Goal: Transaction & Acquisition: Download file/media

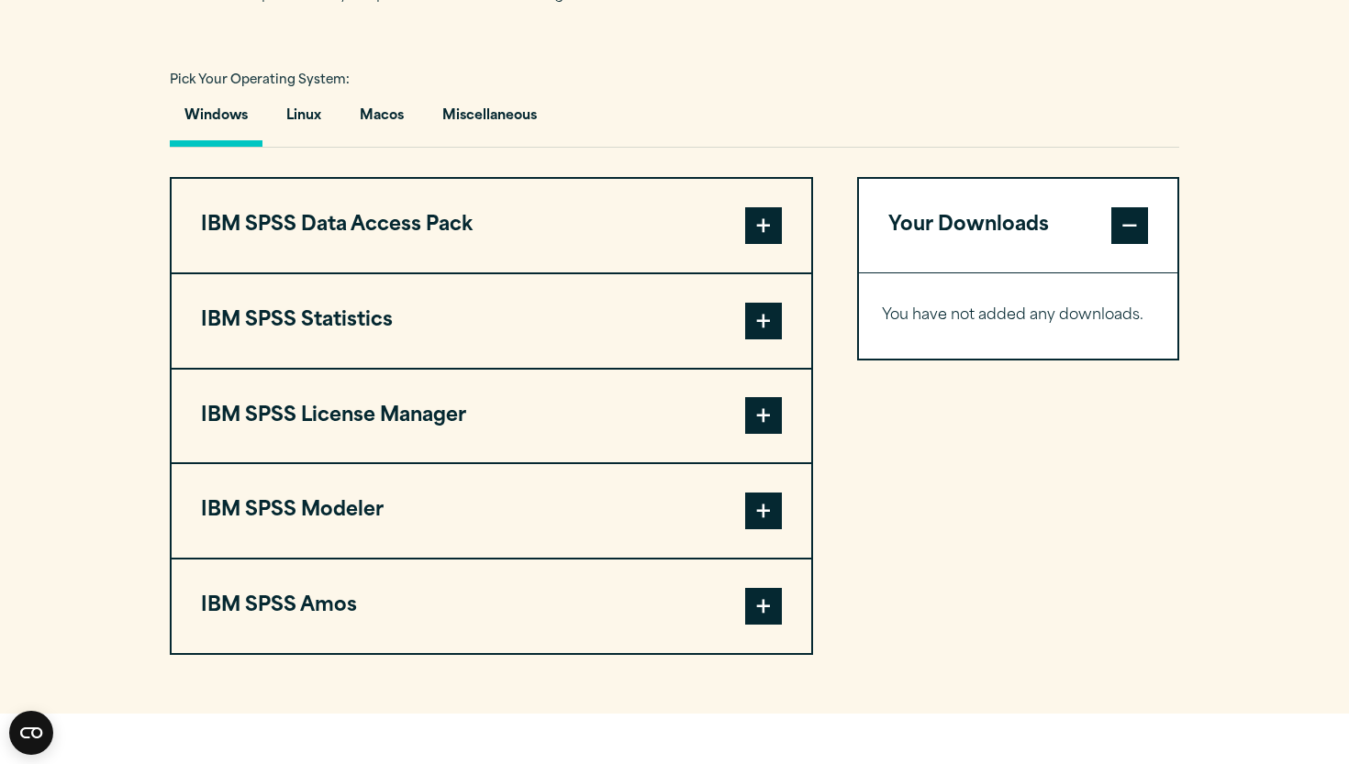
scroll to position [1312, 0]
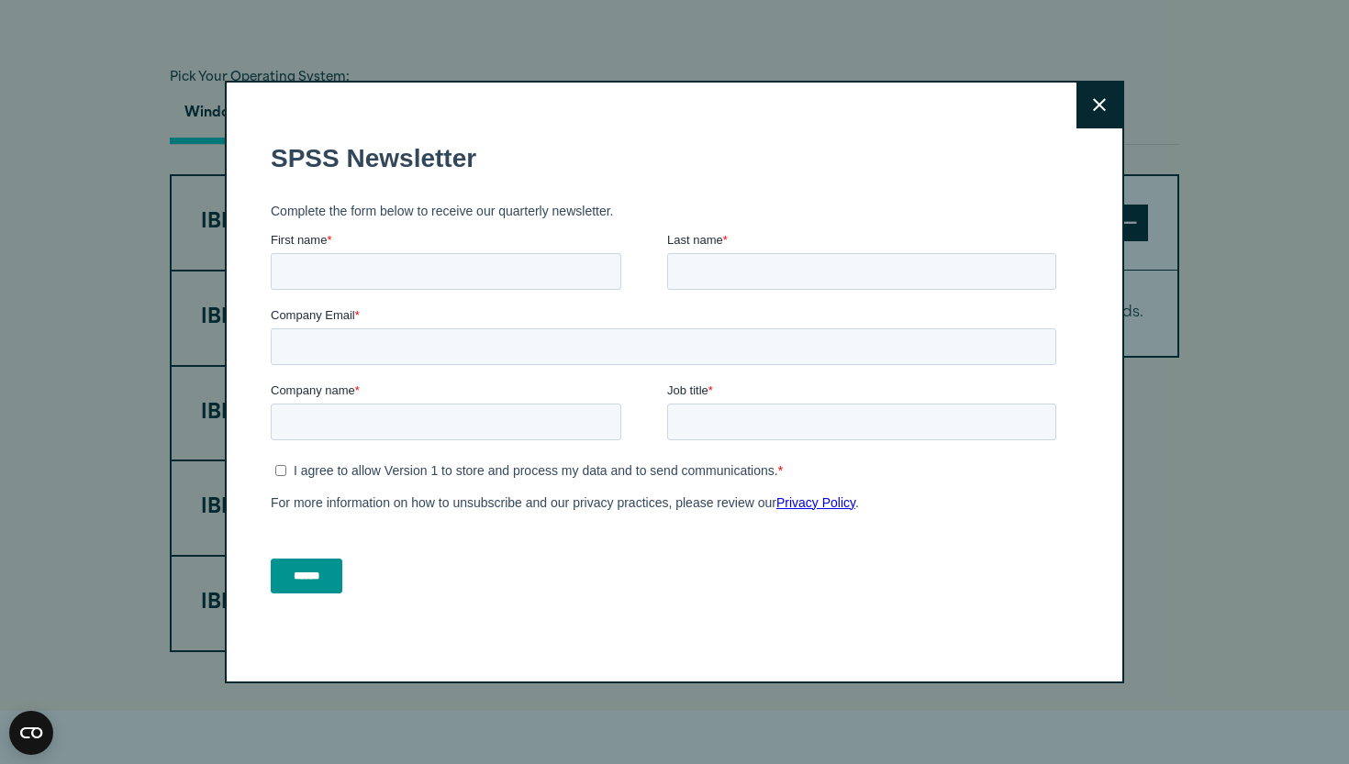
click at [1113, 103] on button "Close" at bounding box center [1099, 106] width 46 height 46
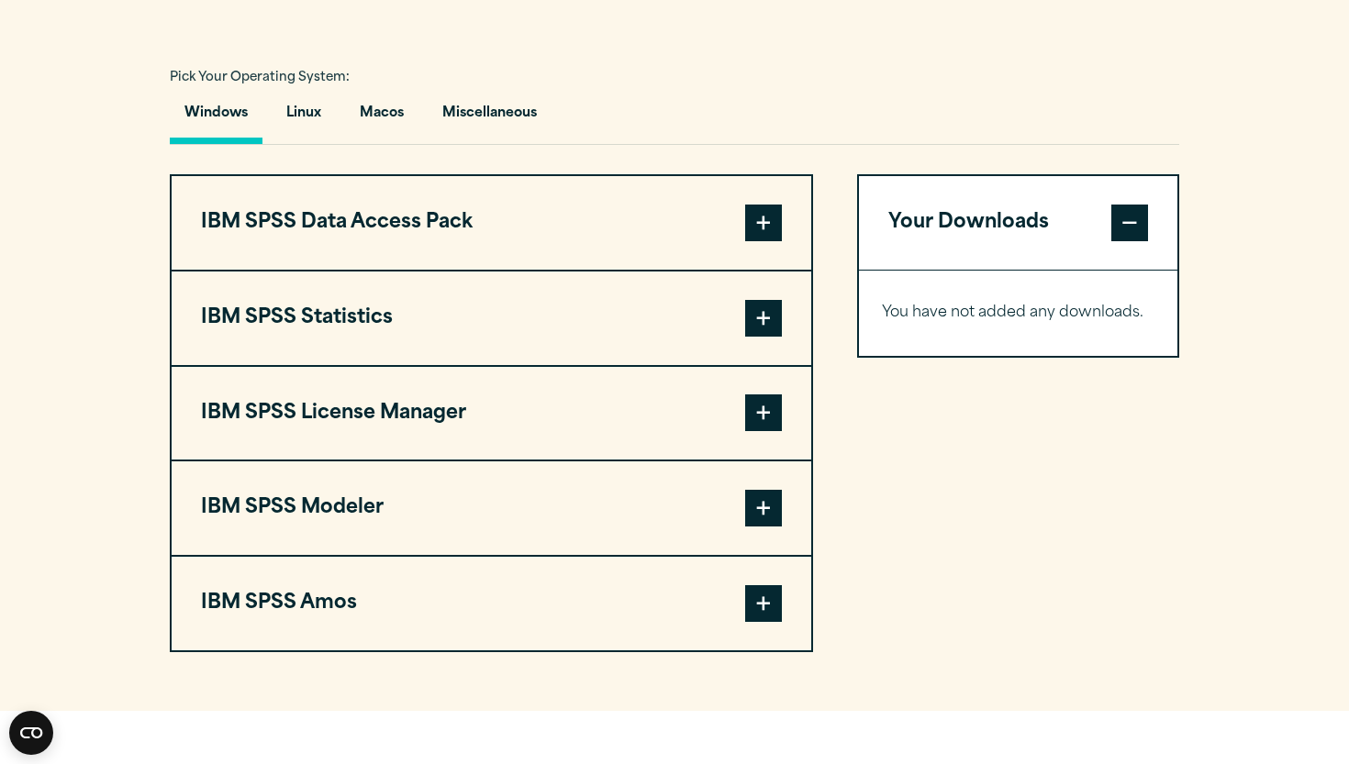
click at [678, 239] on button "IBM SPSS Data Access Pack" at bounding box center [491, 223] width 639 height 94
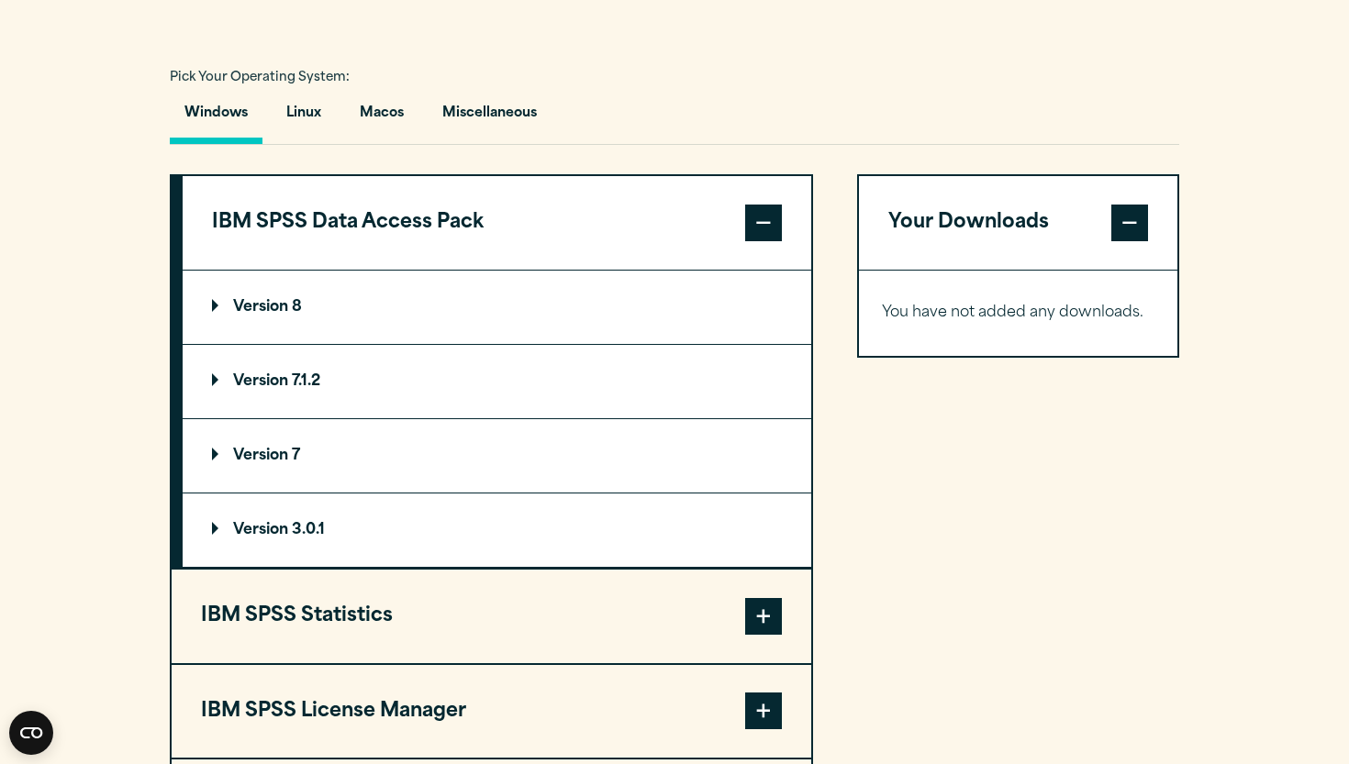
click at [632, 234] on button "IBM SPSS Data Access Pack" at bounding box center [497, 223] width 628 height 94
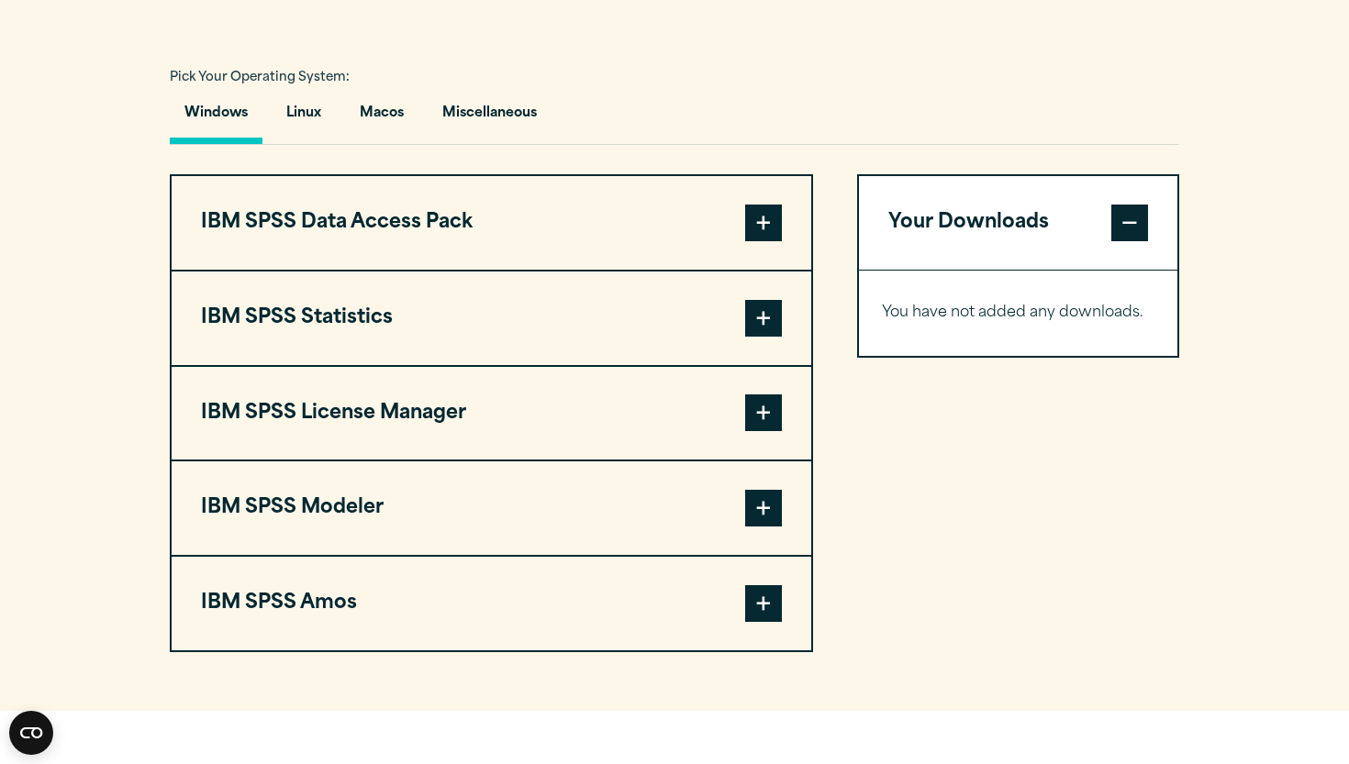
click at [602, 323] on button "IBM SPSS Statistics" at bounding box center [491, 319] width 639 height 94
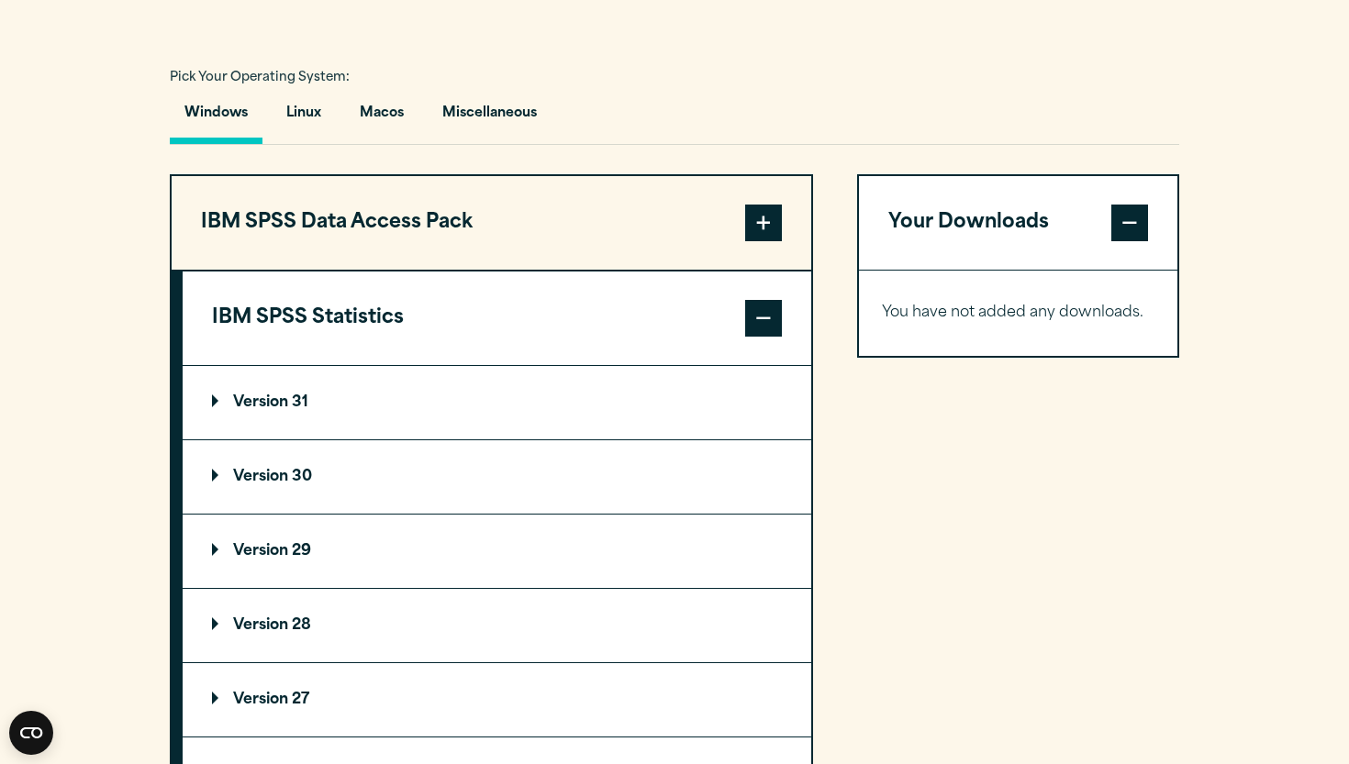
click at [601, 323] on button "IBM SPSS Statistics" at bounding box center [497, 319] width 628 height 94
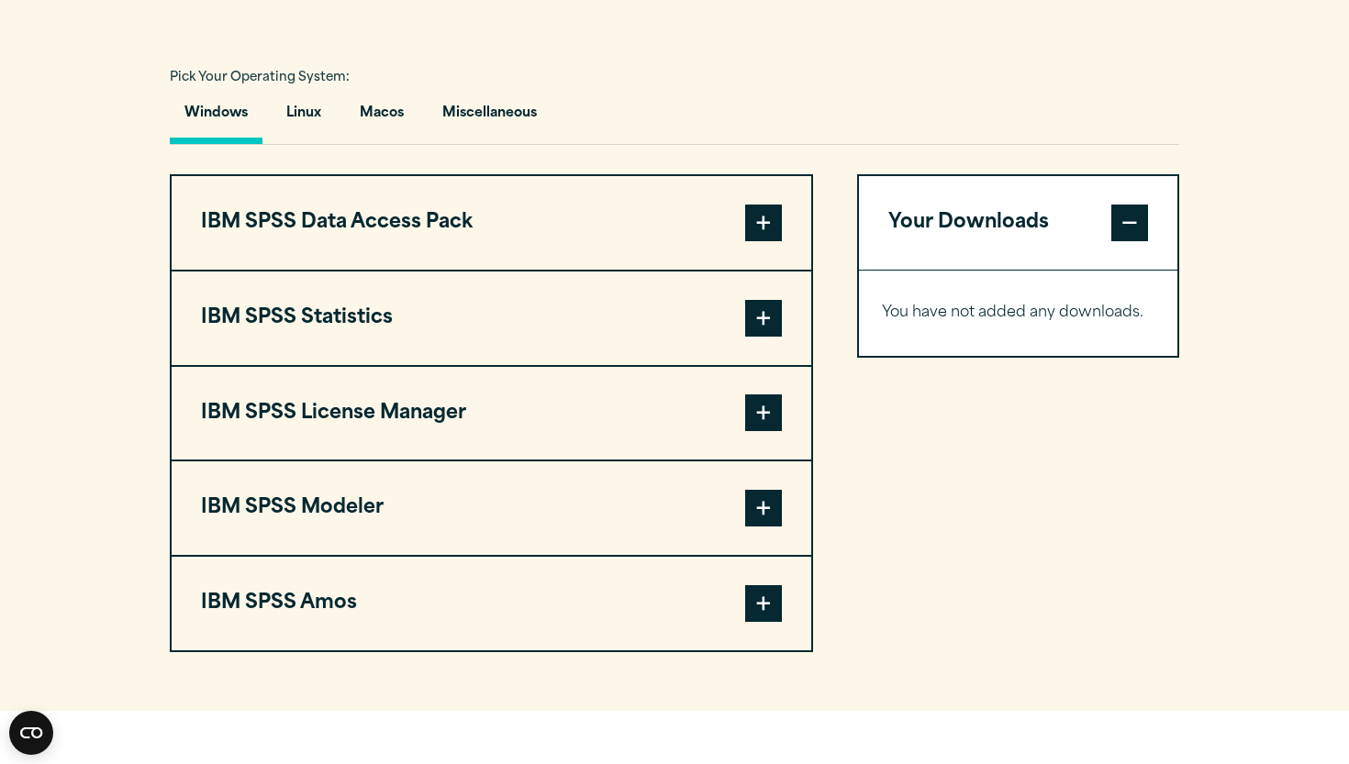
click at [617, 321] on button "IBM SPSS Statistics" at bounding box center [491, 319] width 639 height 94
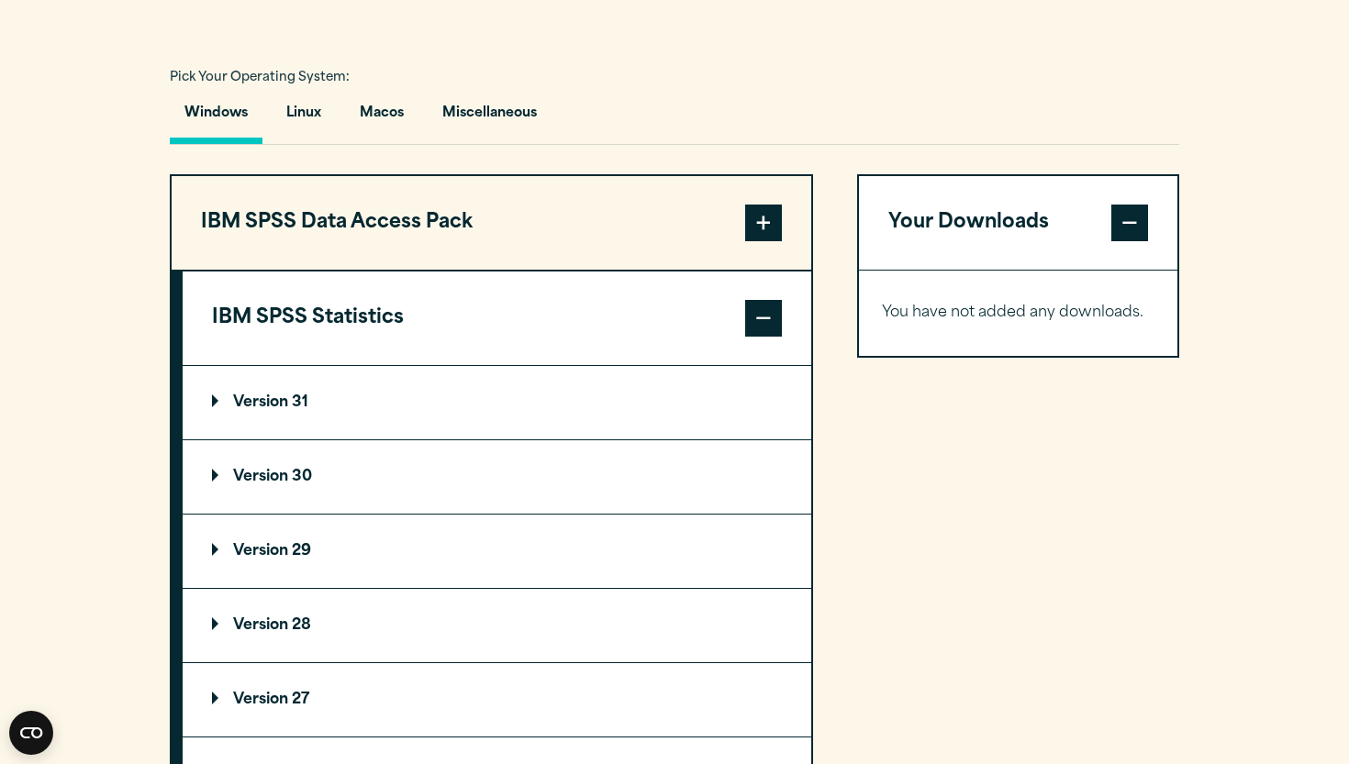
click at [322, 414] on summary "Version 31" at bounding box center [497, 402] width 628 height 73
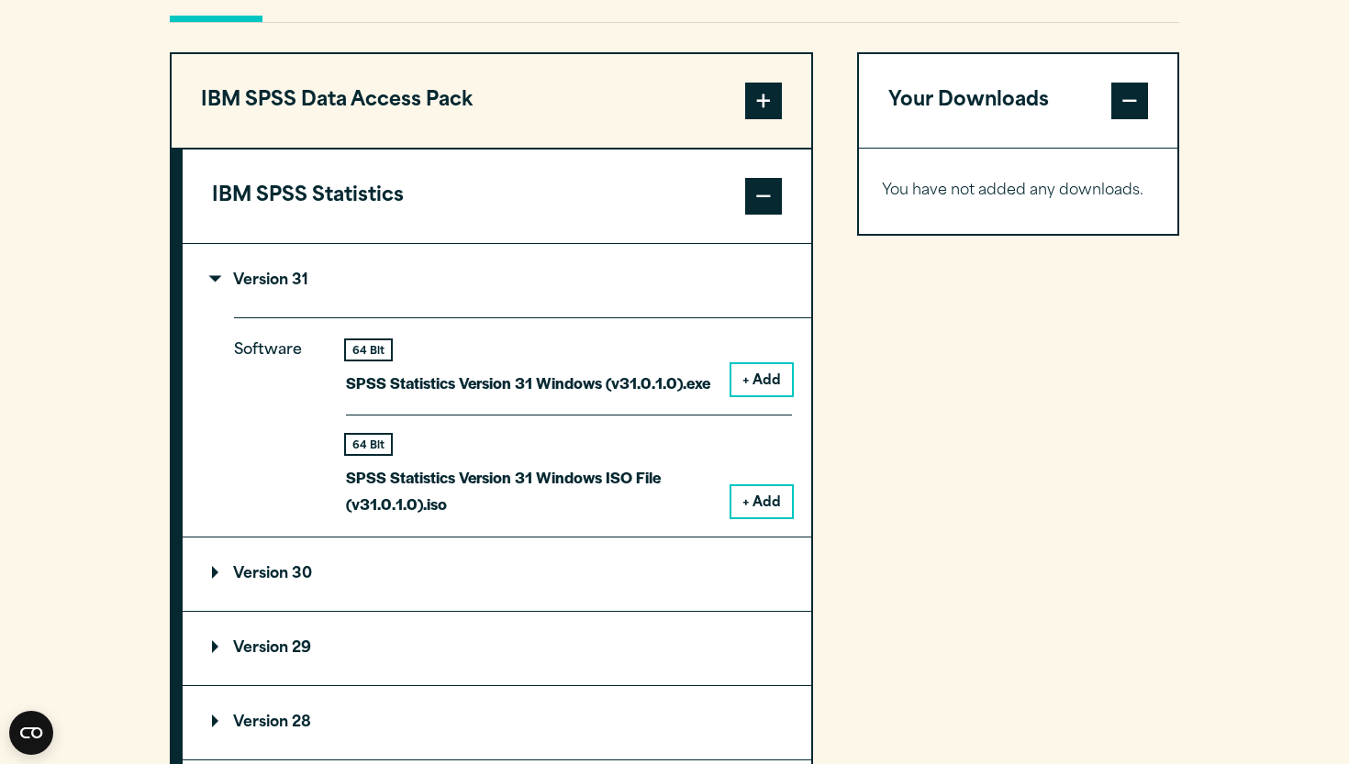
scroll to position [1453, 0]
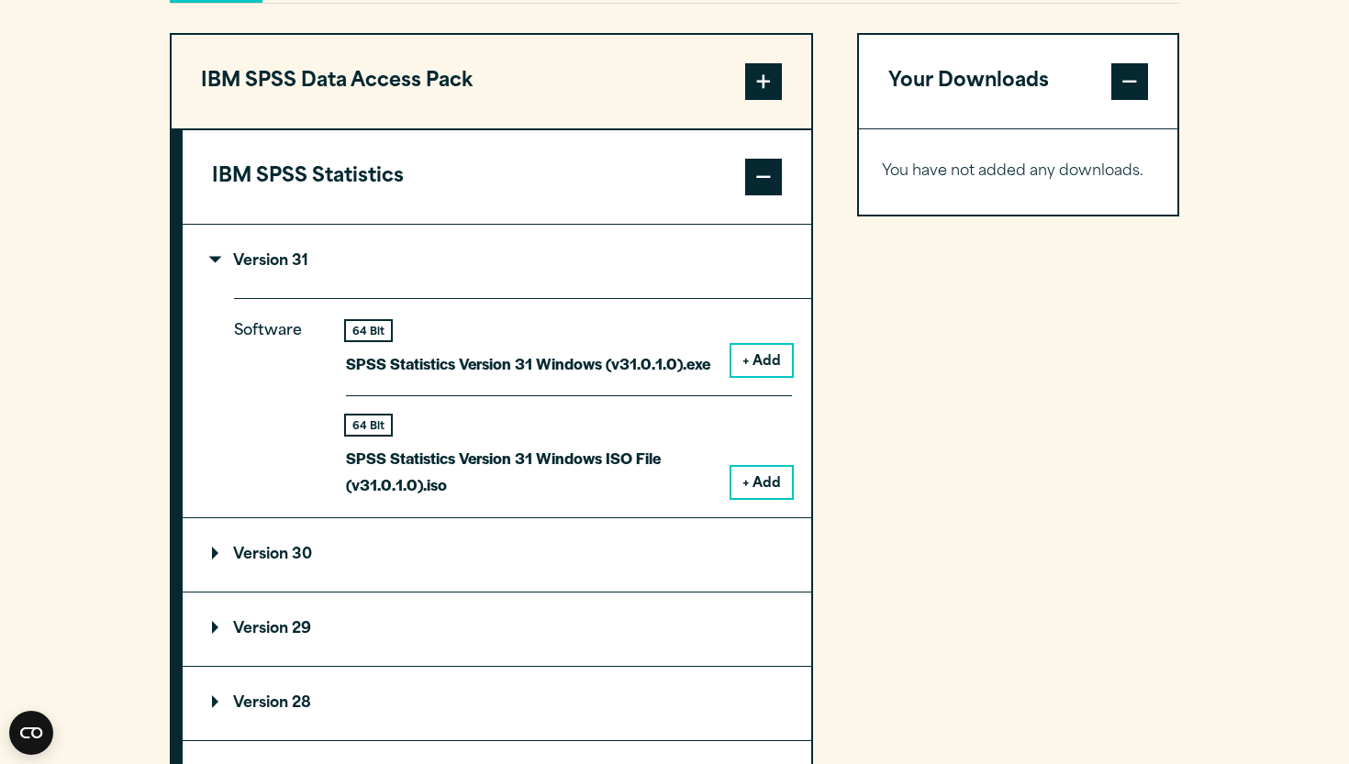
click at [474, 550] on summary "Version 30" at bounding box center [497, 554] width 628 height 73
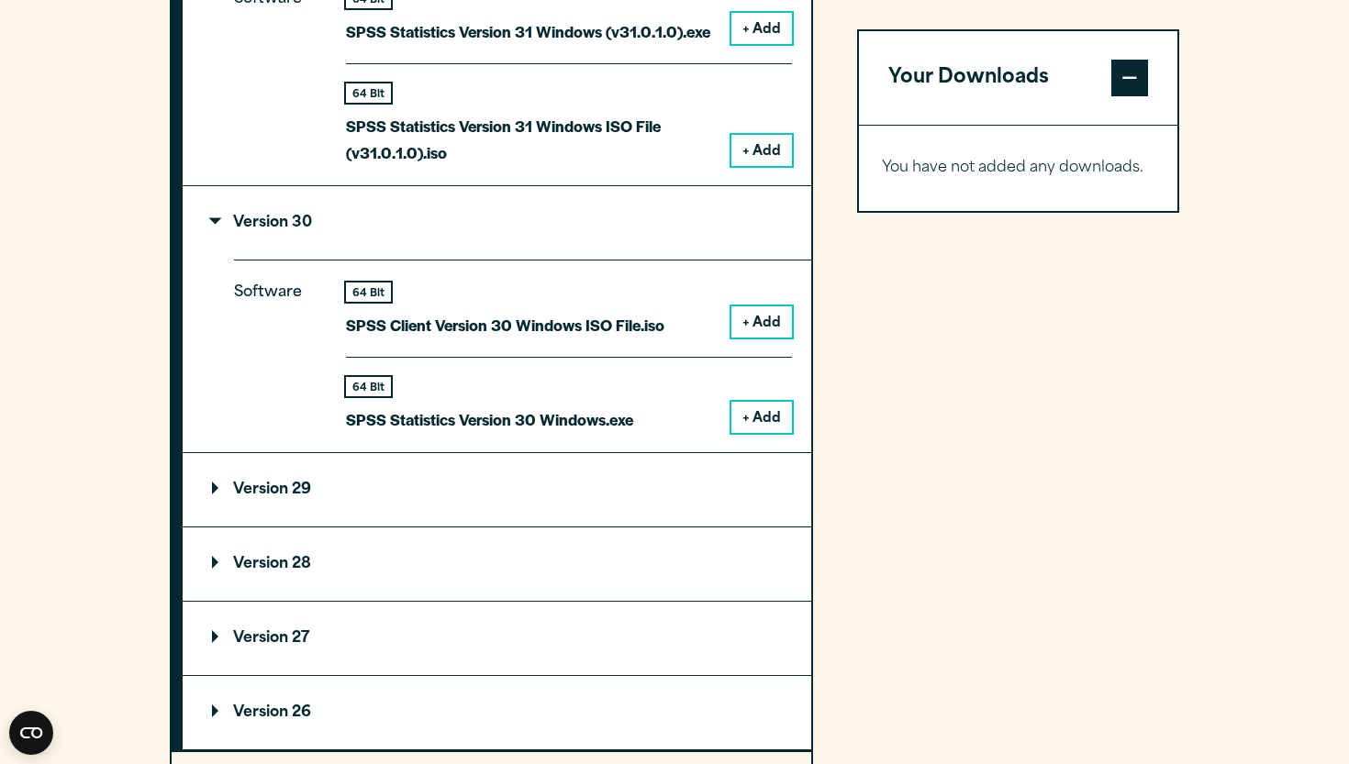
scroll to position [1800, 0]
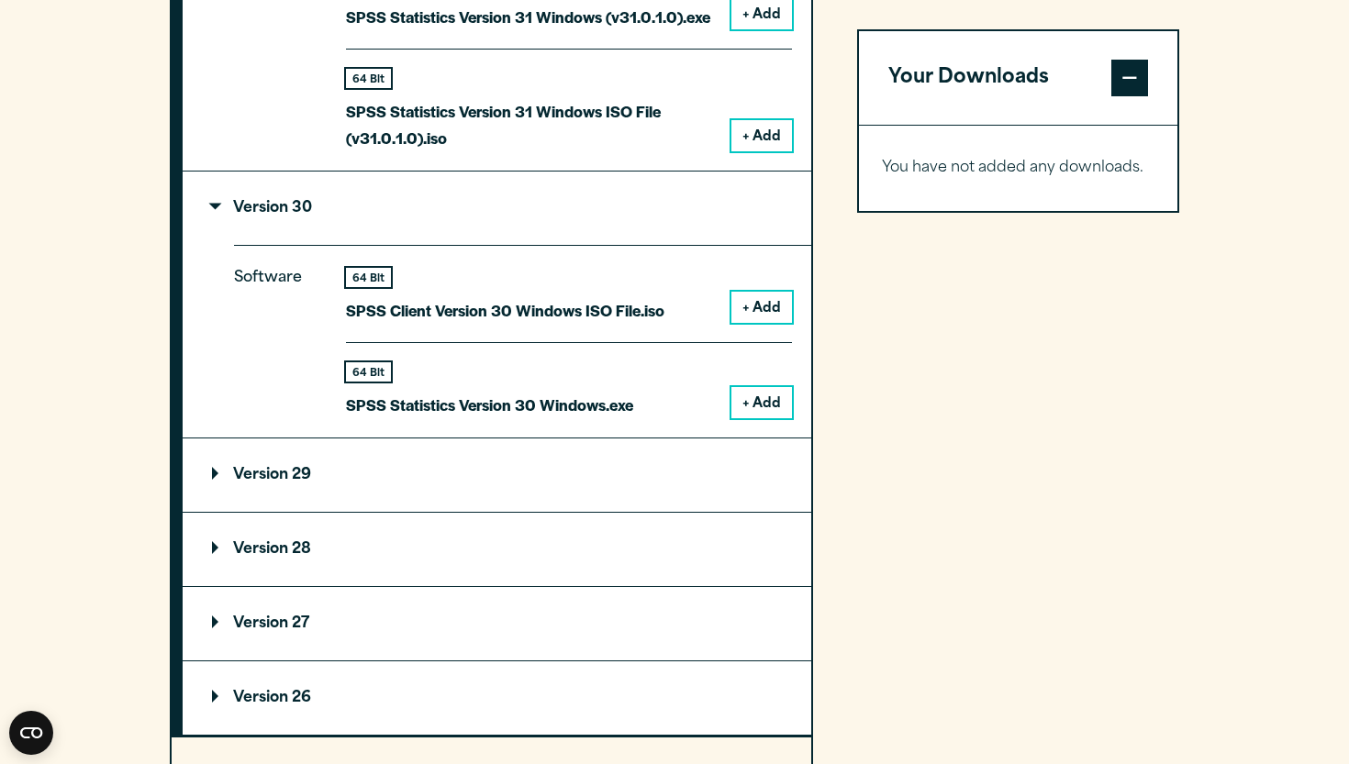
click at [767, 307] on button "+ Add" at bounding box center [761, 307] width 61 height 31
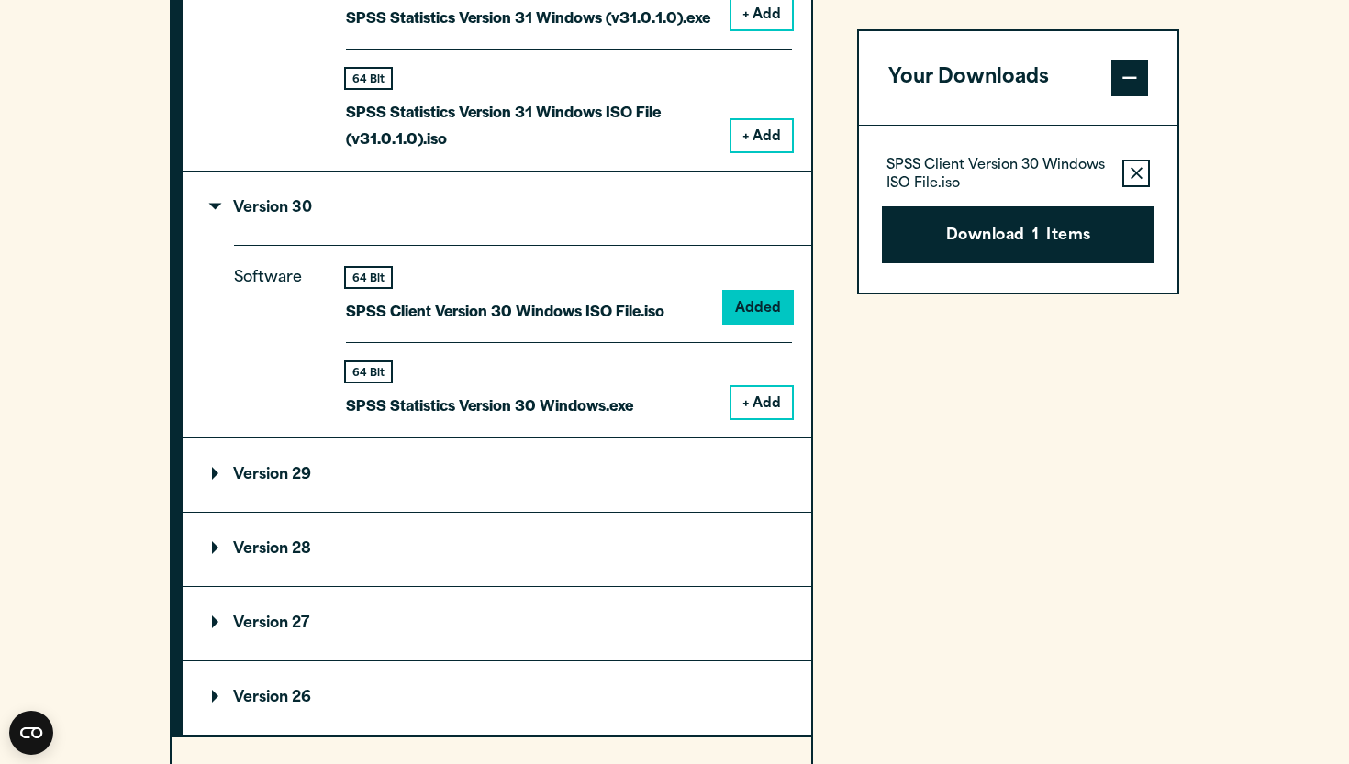
click at [471, 495] on summary "Version 29" at bounding box center [497, 475] width 628 height 73
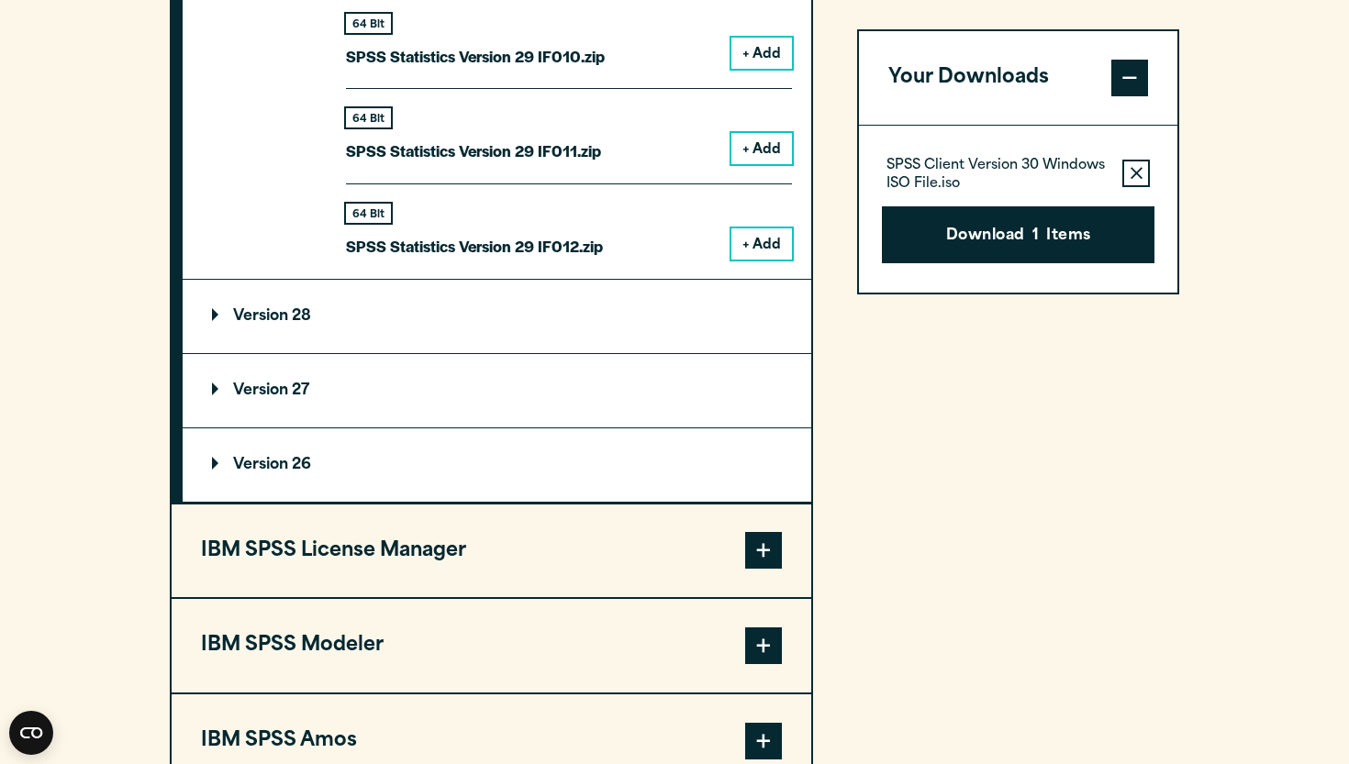
scroll to position [3437, 0]
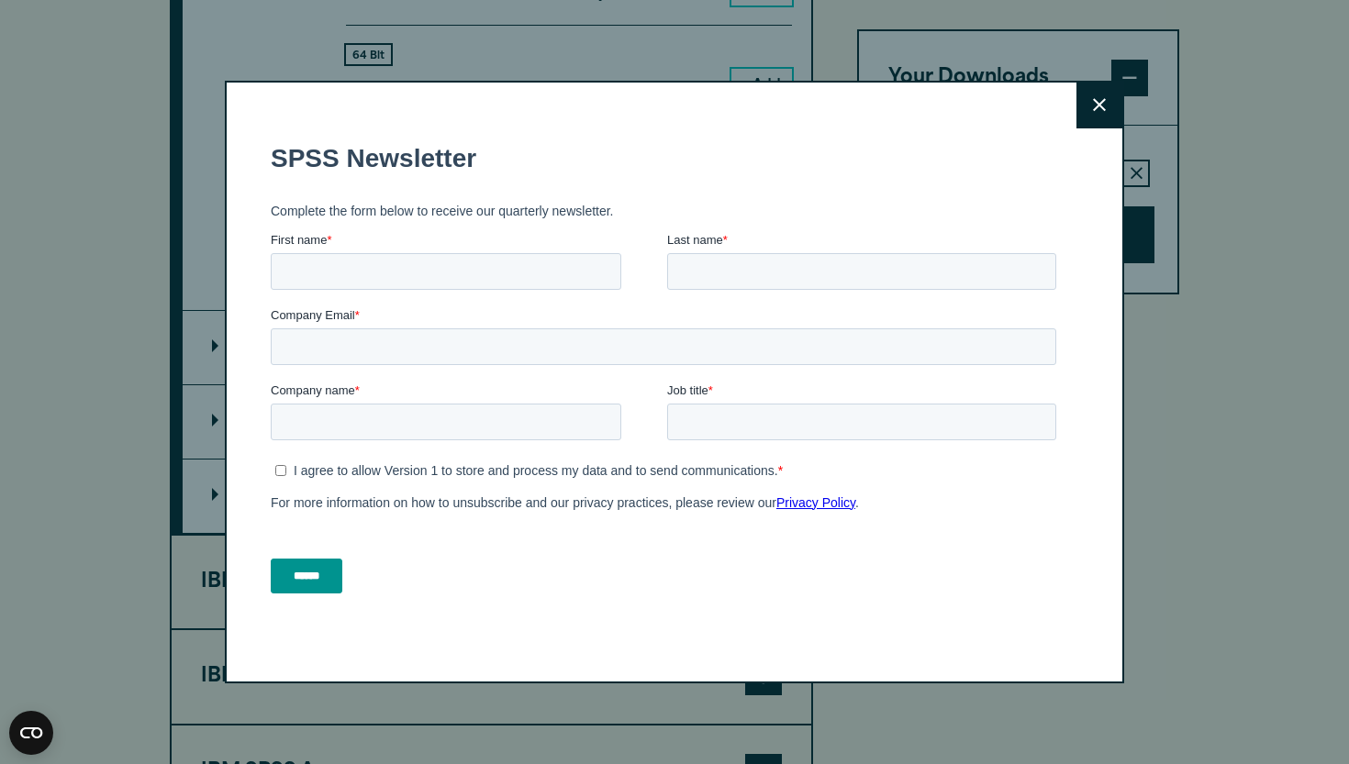
click at [1102, 112] on button "Close" at bounding box center [1099, 106] width 46 height 46
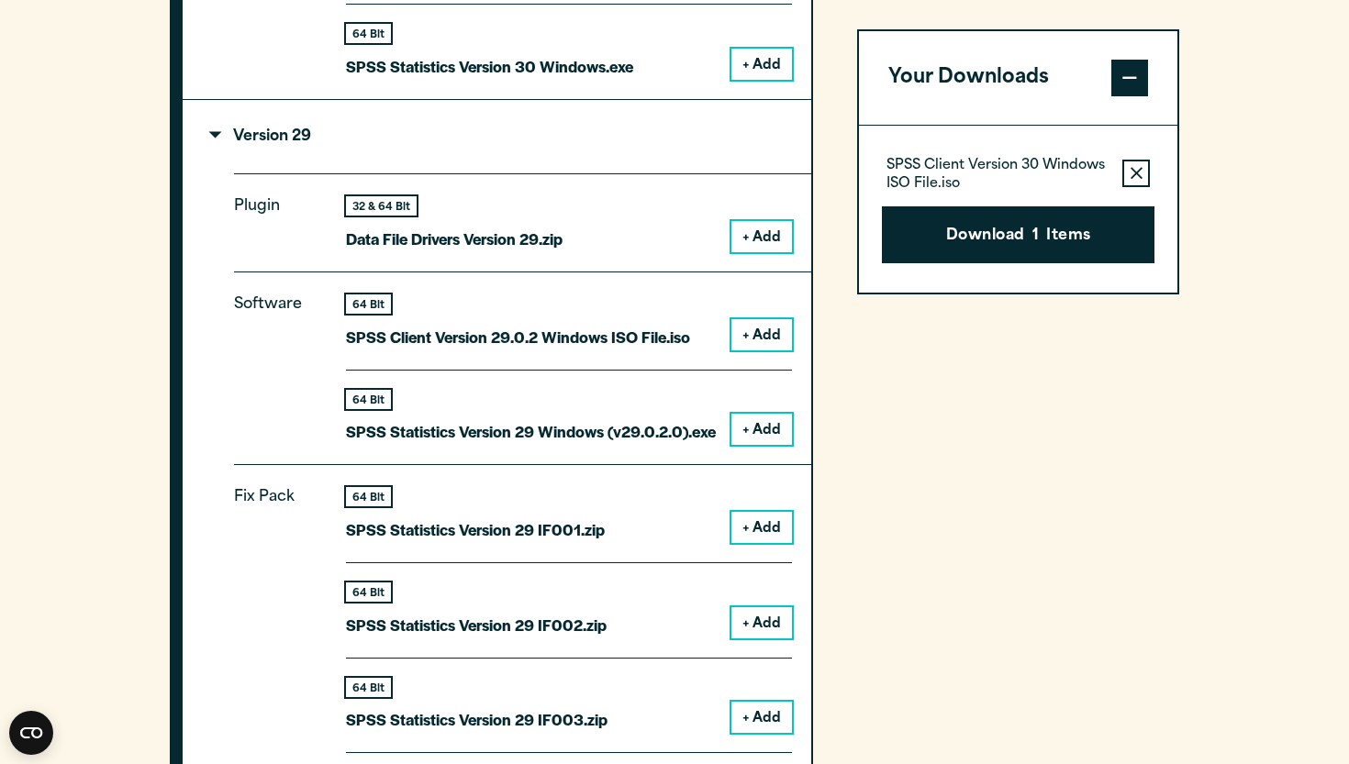
scroll to position [1891, 0]
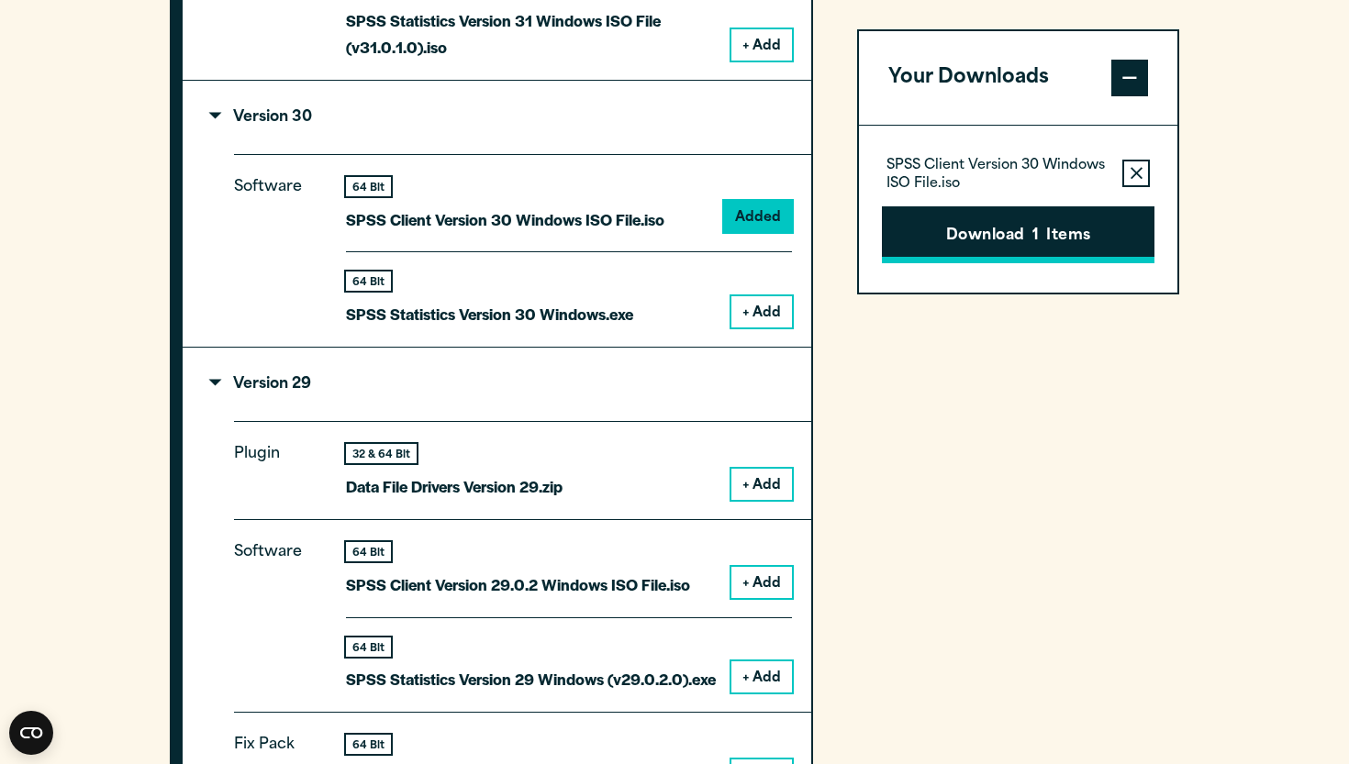
click at [1020, 231] on button "Download 1 Items" at bounding box center [1018, 234] width 272 height 57
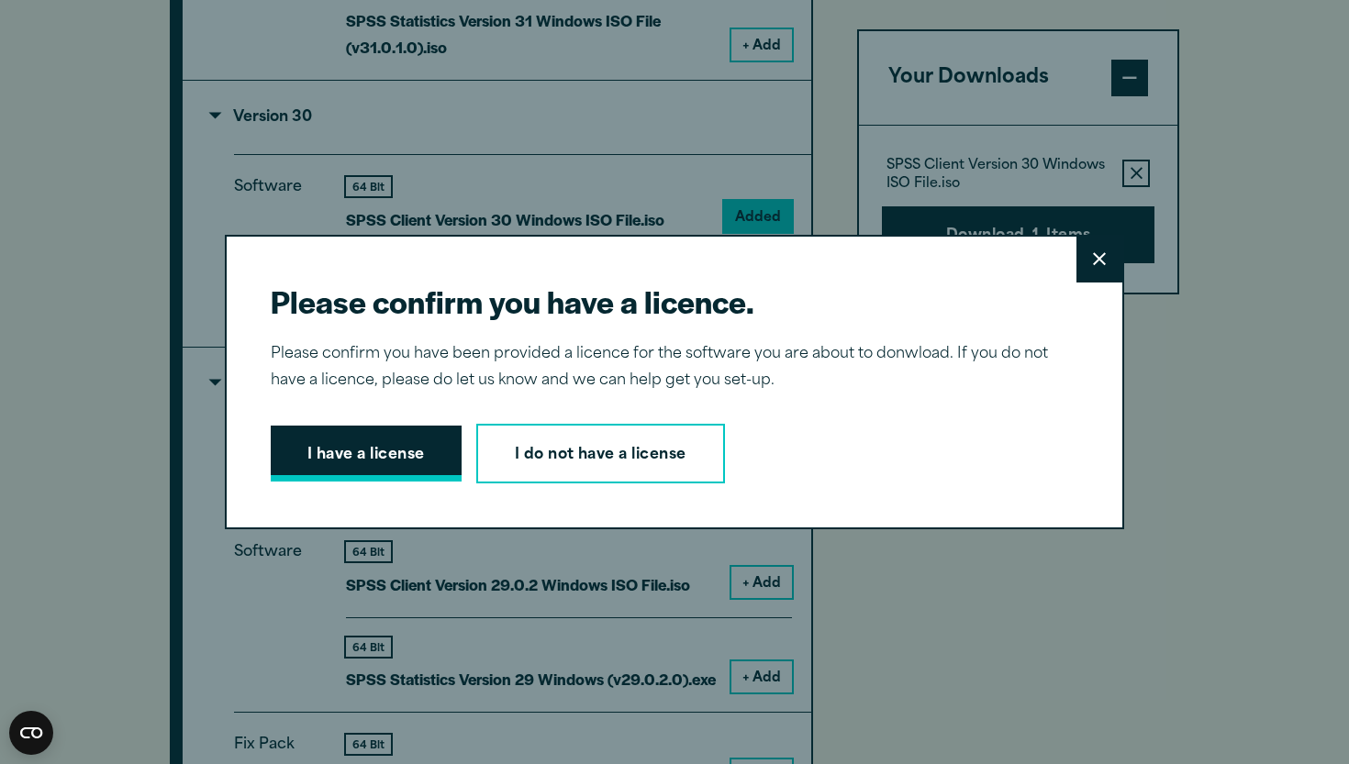
click at [330, 462] on button "I have a license" at bounding box center [366, 454] width 191 height 57
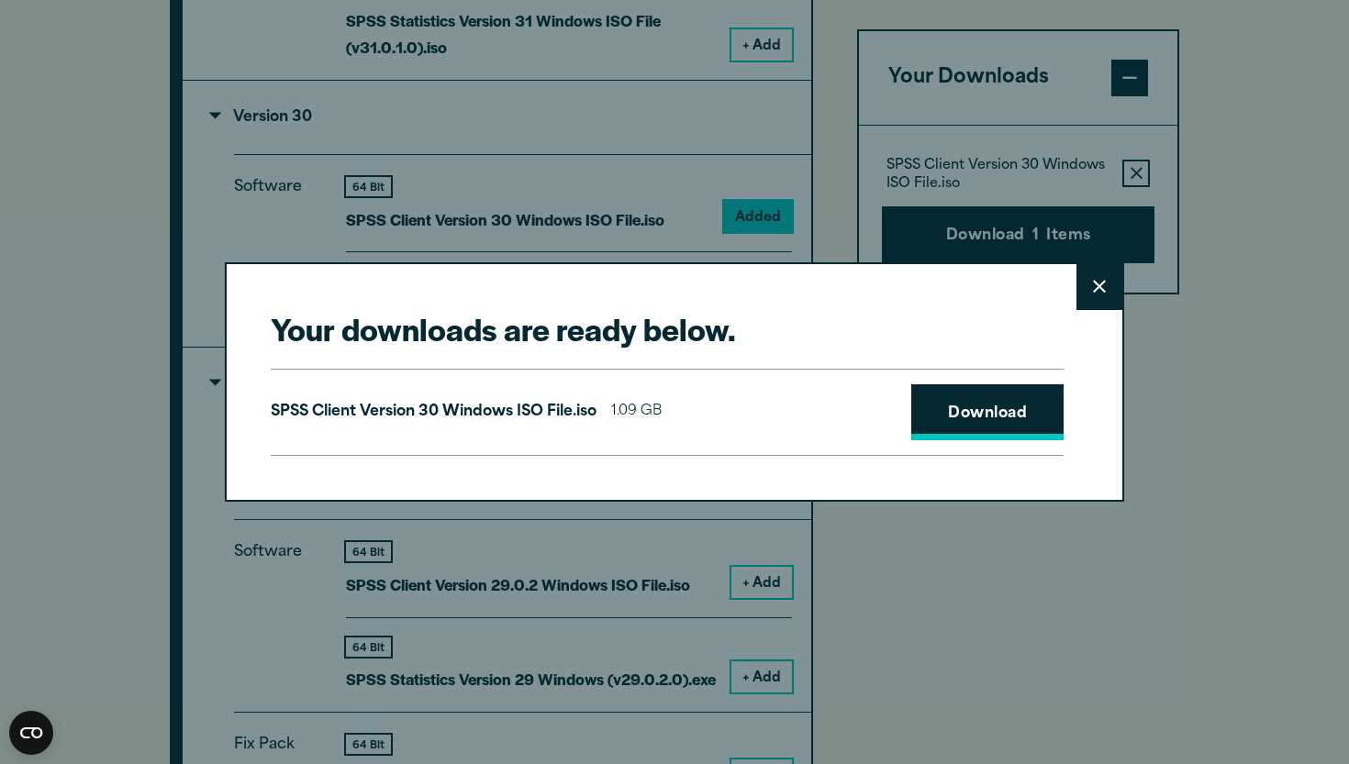
click at [1005, 417] on link "Download" at bounding box center [987, 412] width 152 height 57
click at [986, 412] on link "Download" at bounding box center [987, 412] width 152 height 57
click at [1101, 289] on icon at bounding box center [1099, 287] width 13 height 13
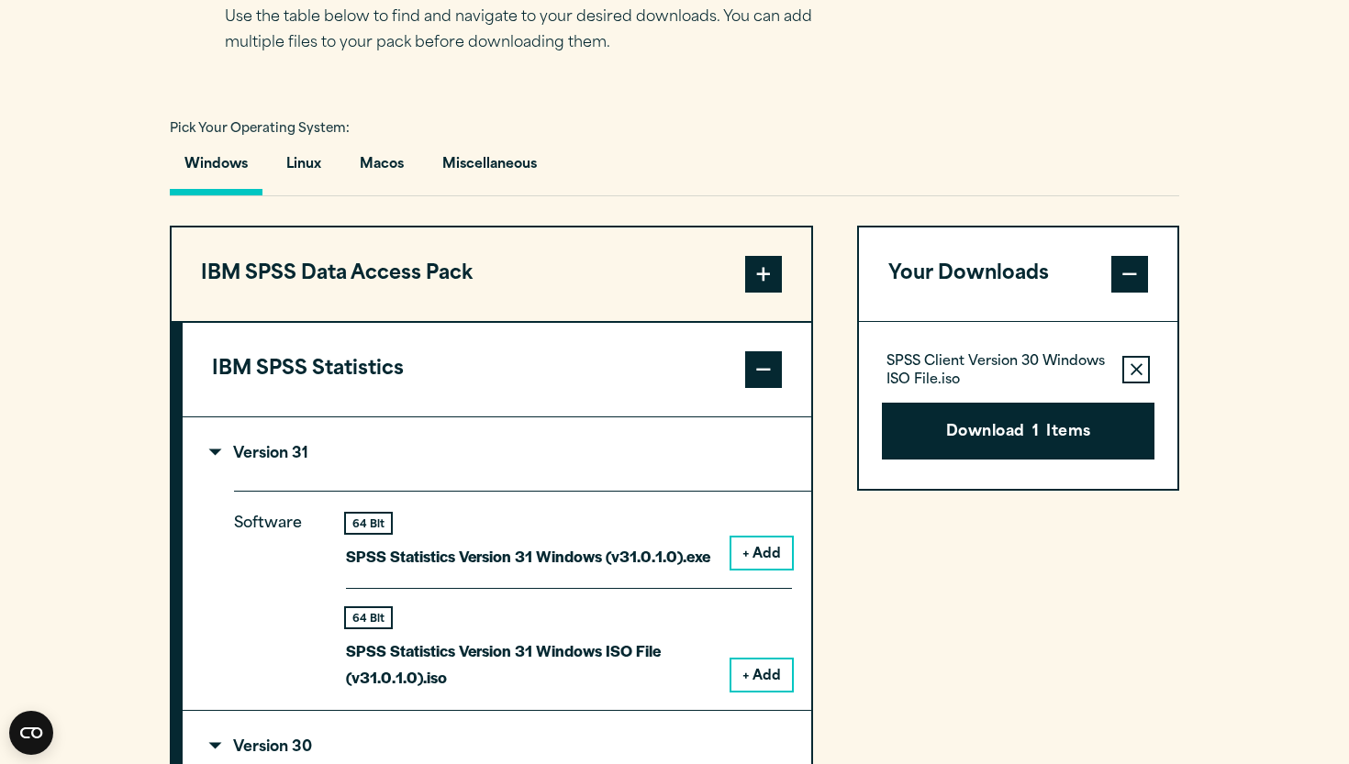
scroll to position [1381, 0]
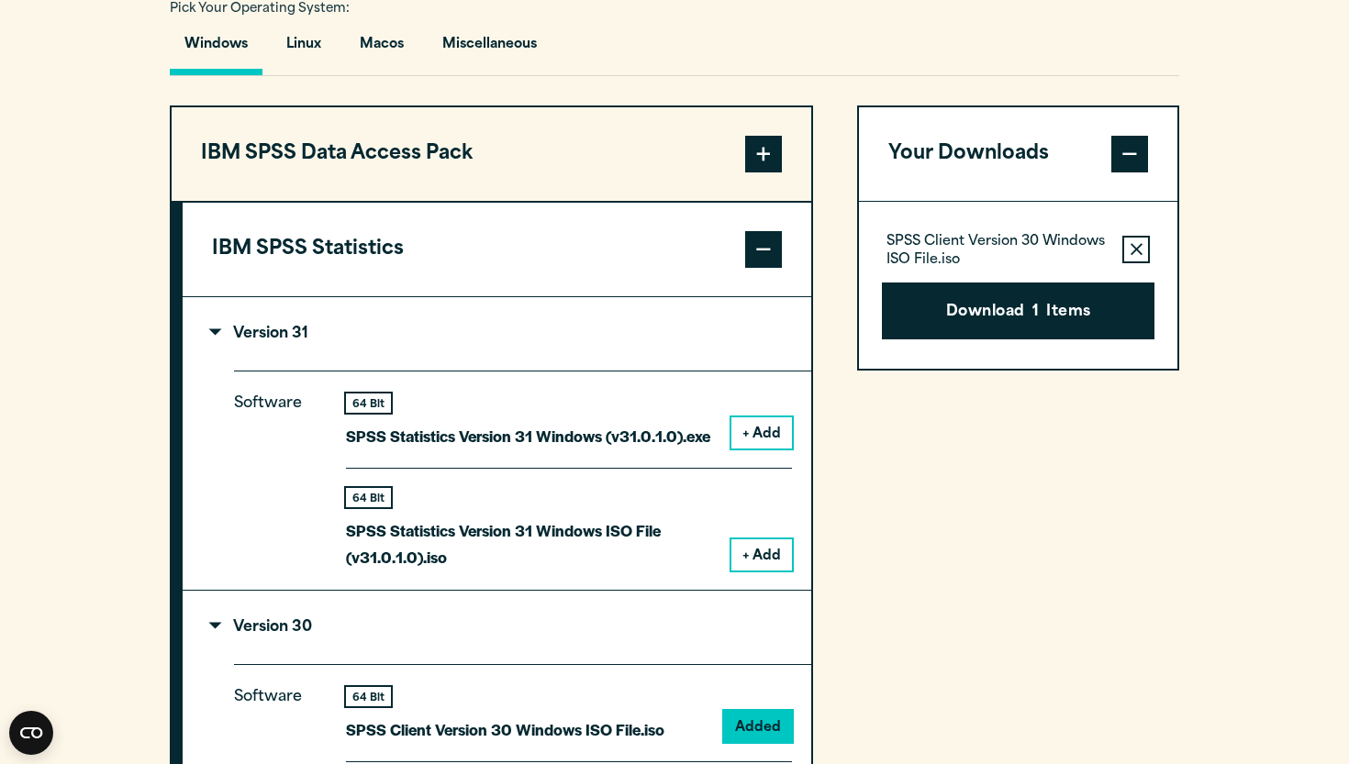
click at [613, 140] on button "IBM SPSS Data Access Pack" at bounding box center [491, 154] width 639 height 94
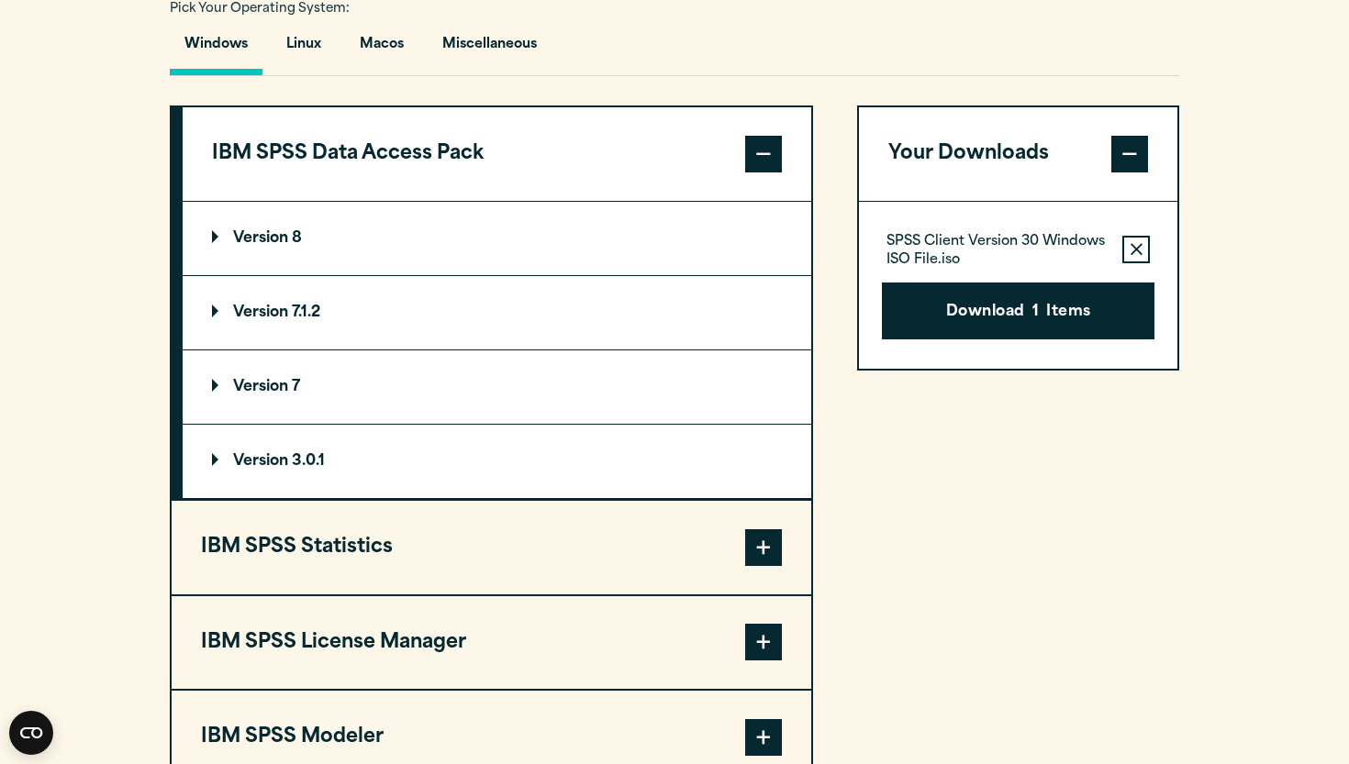
click at [256, 231] on p "Version 8" at bounding box center [257, 238] width 90 height 15
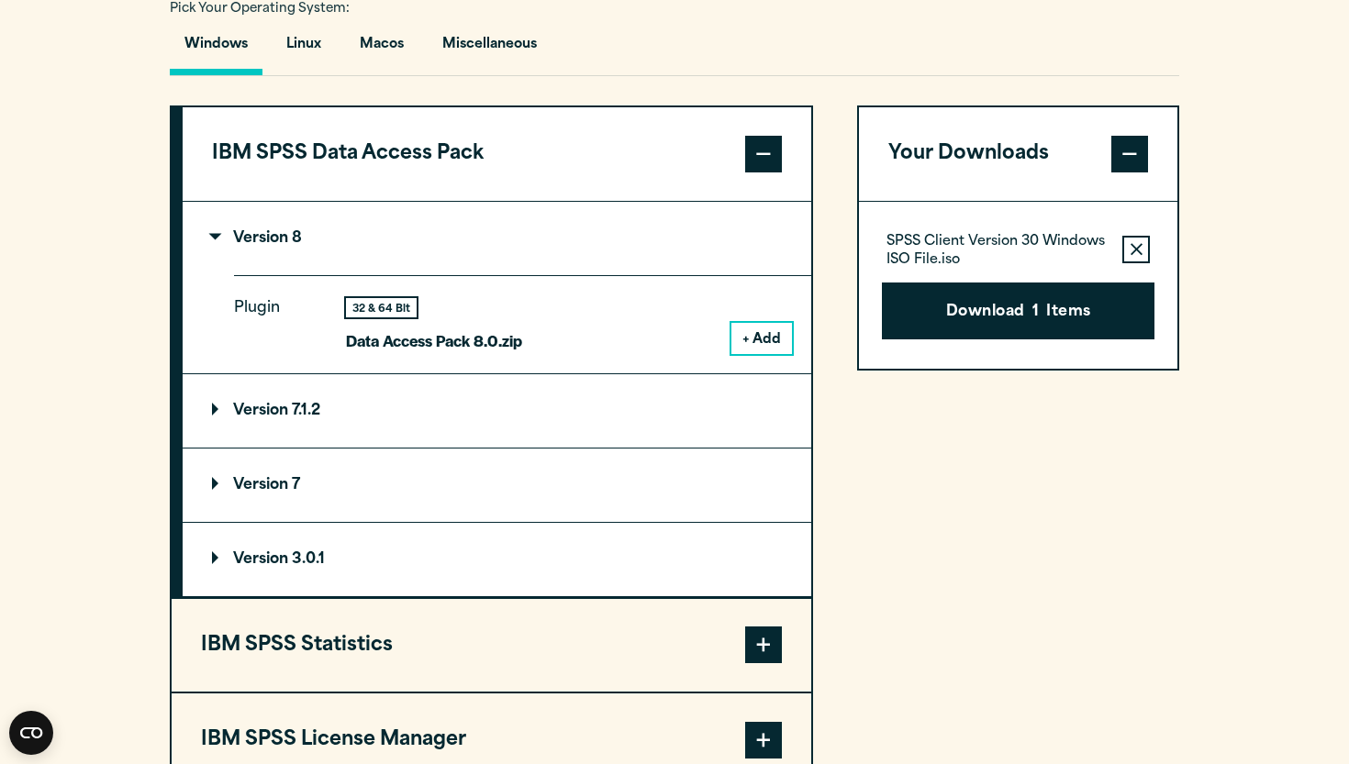
click at [352, 243] on summary "Version 8" at bounding box center [497, 238] width 628 height 73
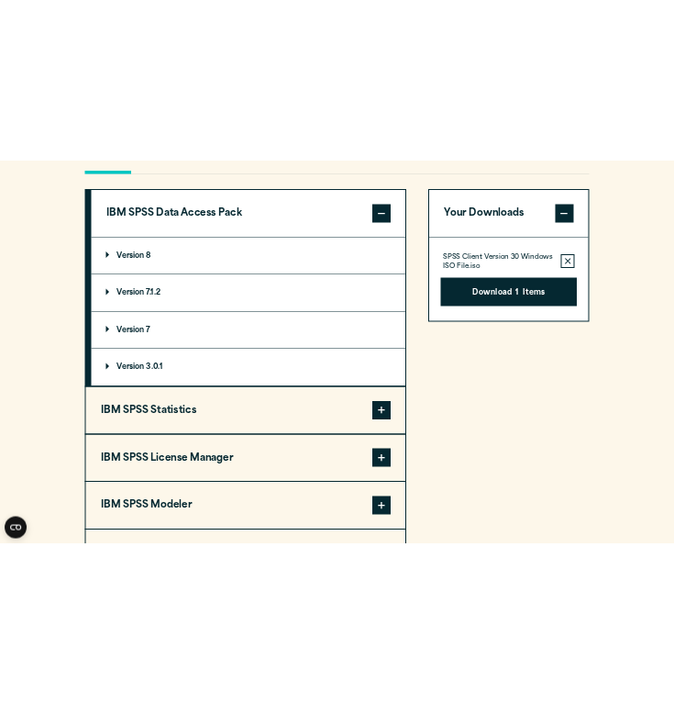
scroll to position [1409, 0]
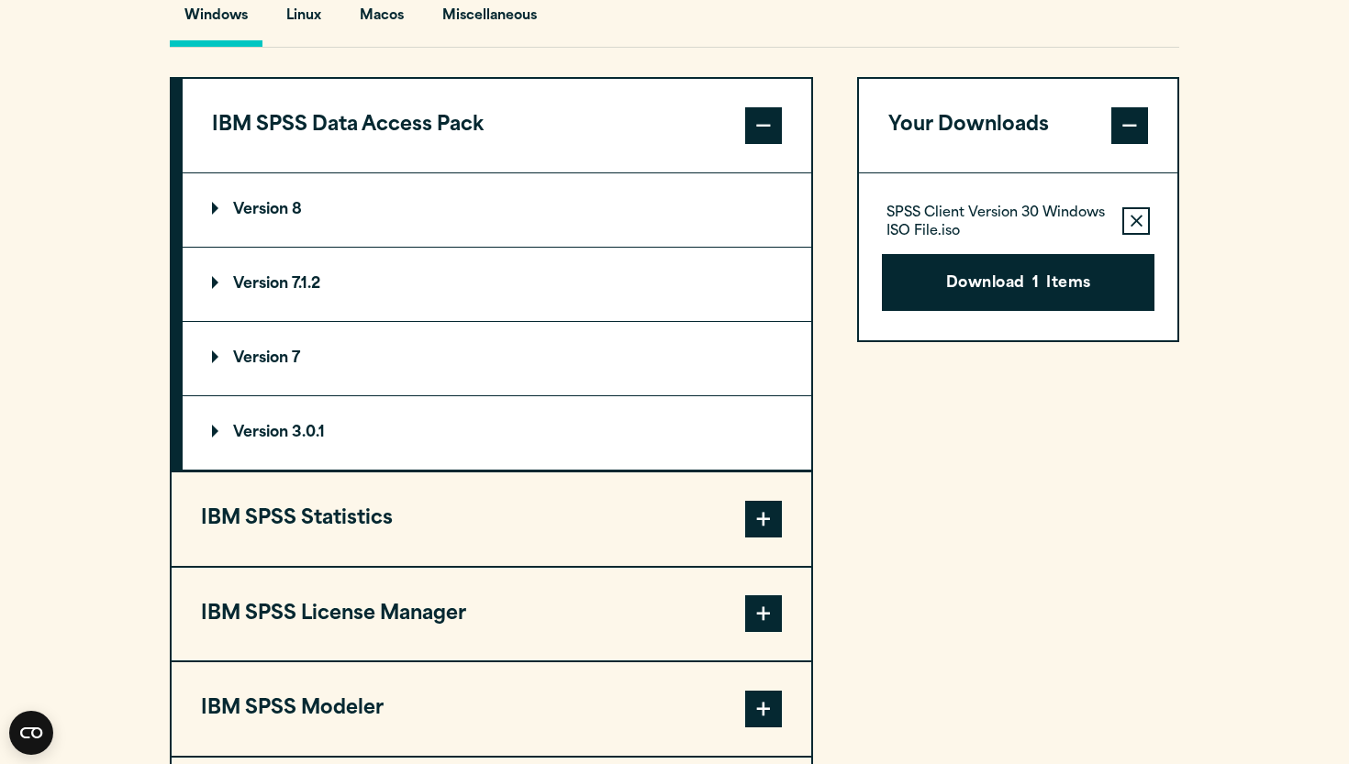
click at [1089, 652] on div "Your Downloads SPSS Client Version 30 Windows ISO File.iso Remove this item fro…" at bounding box center [1018, 465] width 322 height 776
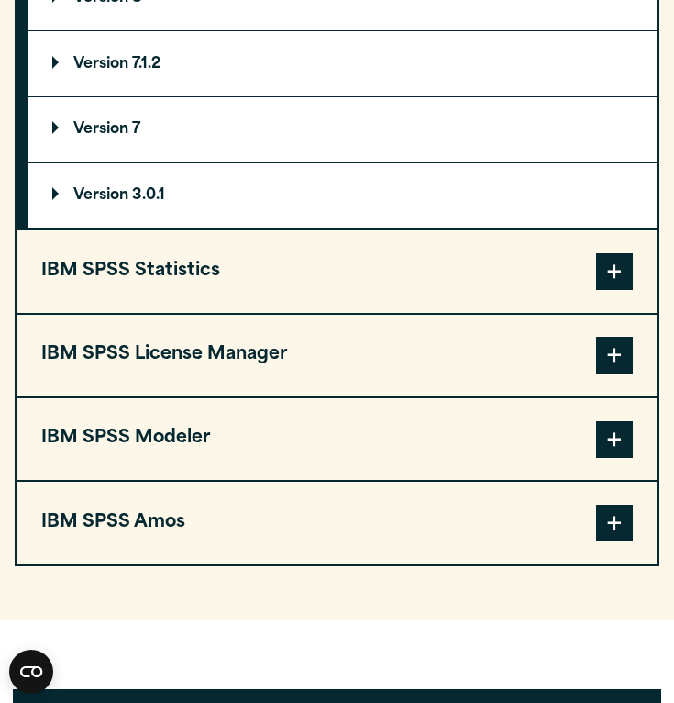
scroll to position [1853, 0]
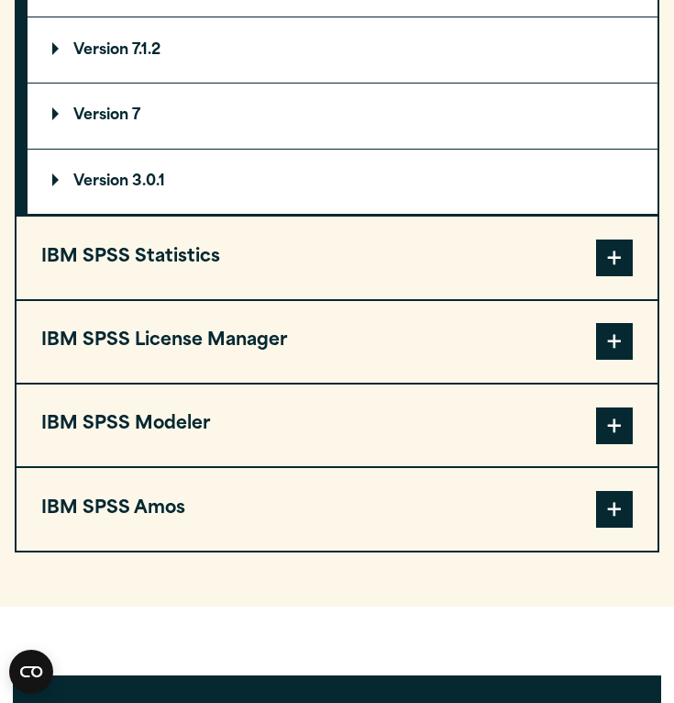
click at [301, 262] on button "IBM SPSS Statistics" at bounding box center [337, 258] width 641 height 82
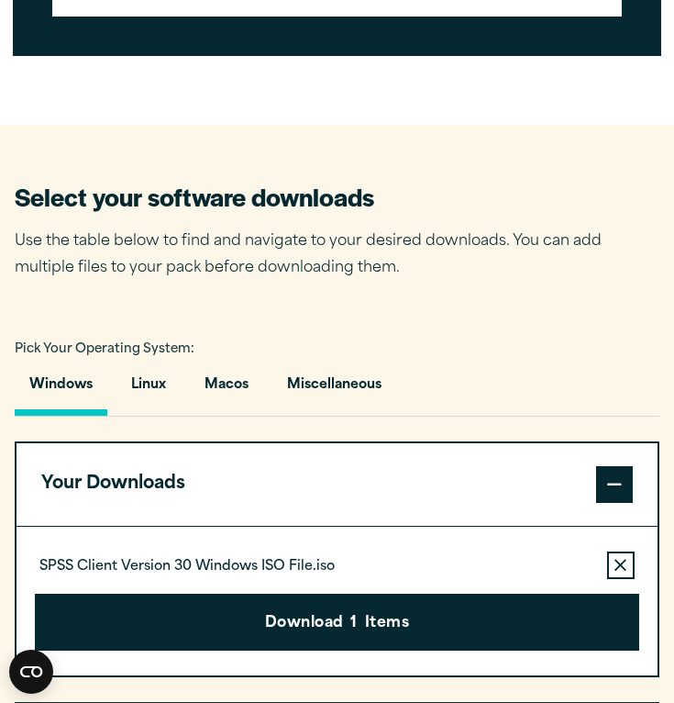
scroll to position [1112, 0]
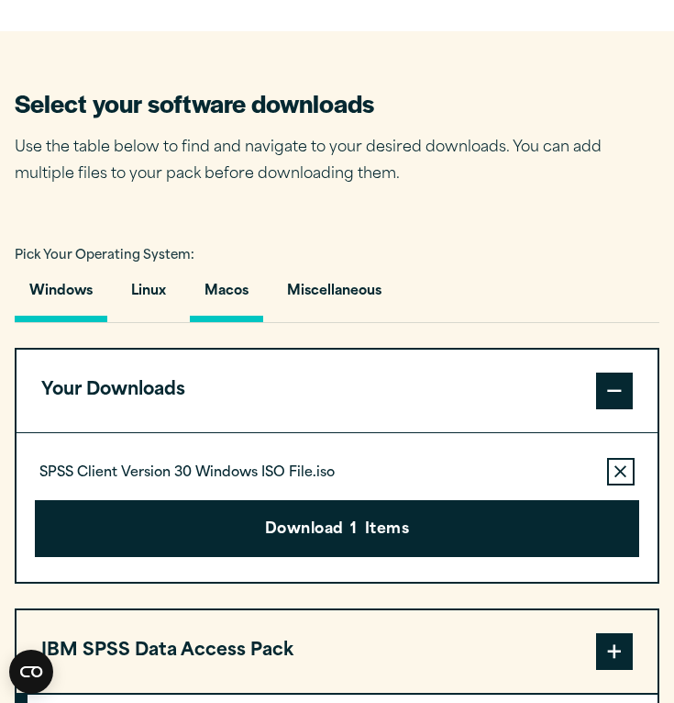
click at [233, 287] on button "Macos" at bounding box center [226, 296] width 73 height 52
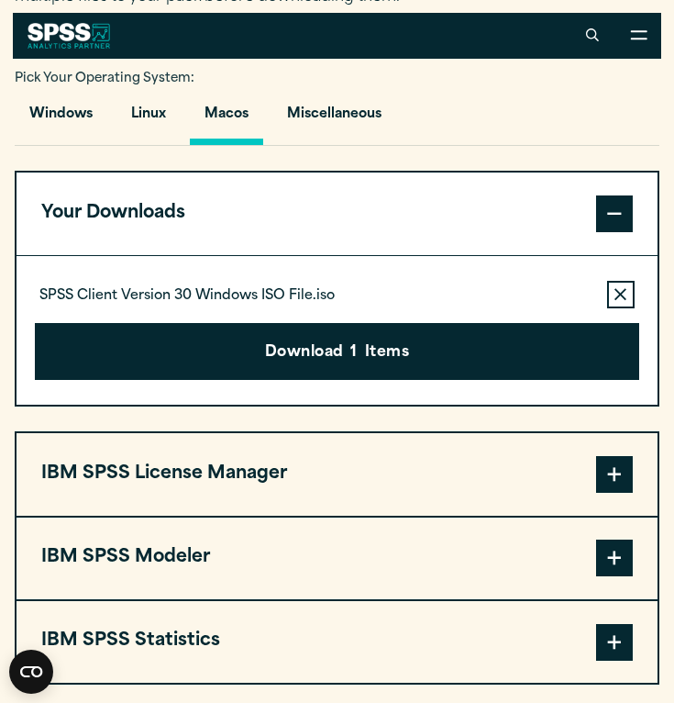
scroll to position [1274, 0]
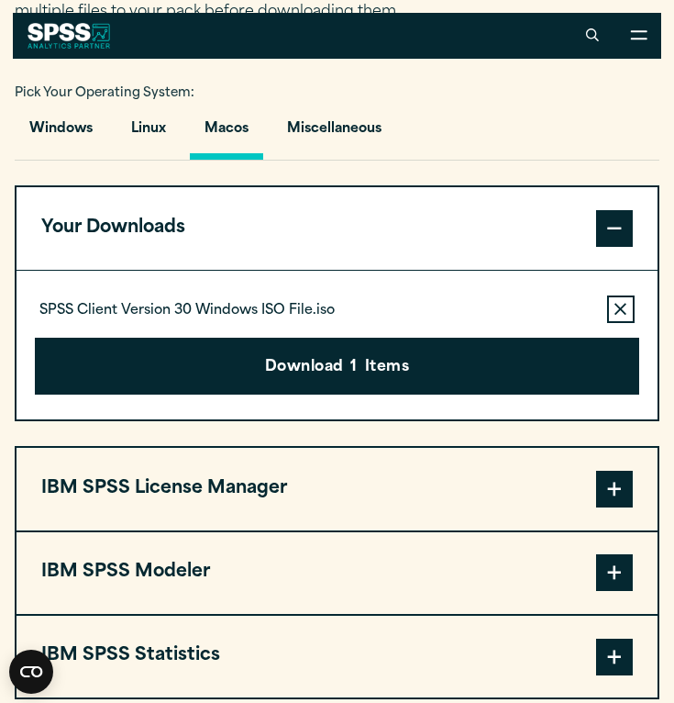
click at [620, 307] on icon "button" at bounding box center [621, 309] width 12 height 12
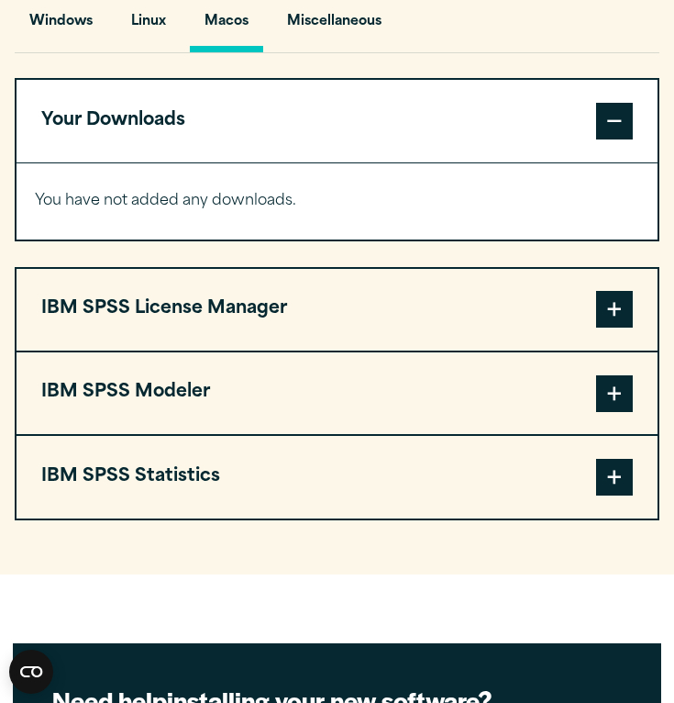
click at [323, 465] on button "IBM SPSS Statistics" at bounding box center [337, 477] width 641 height 82
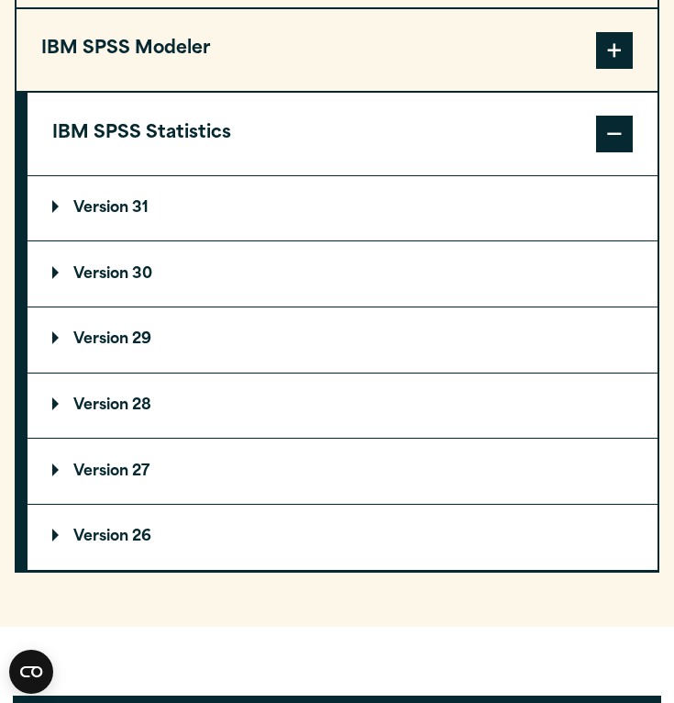
scroll to position [1749, 0]
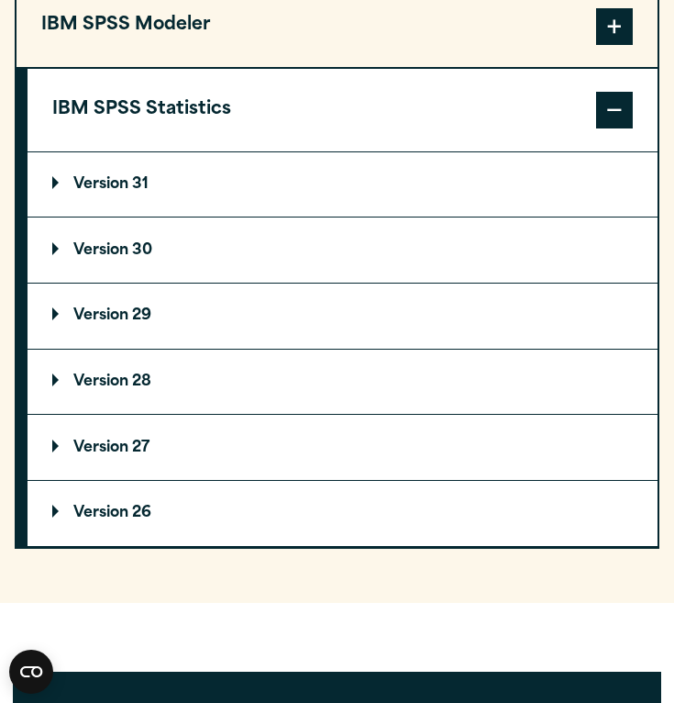
click at [130, 262] on summary "Version 30" at bounding box center [343, 249] width 630 height 65
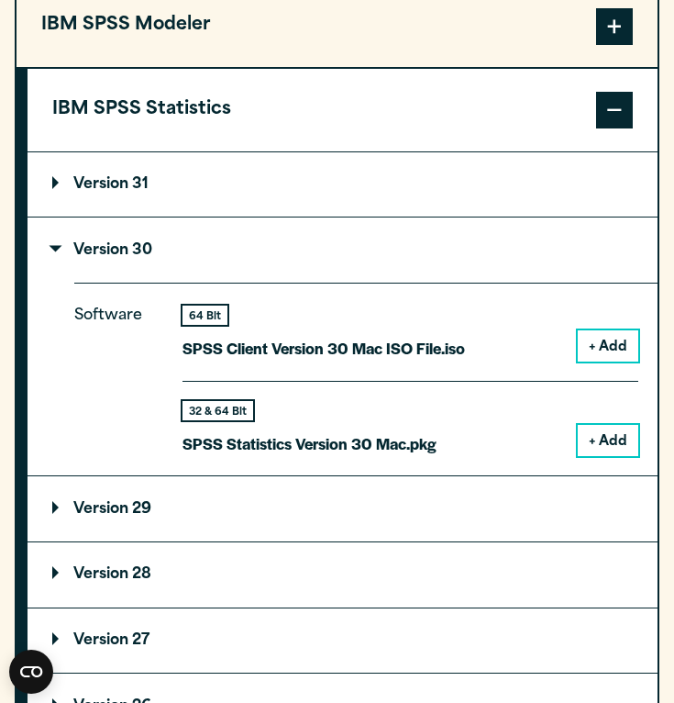
click at [601, 431] on button "+ Add" at bounding box center [608, 440] width 61 height 31
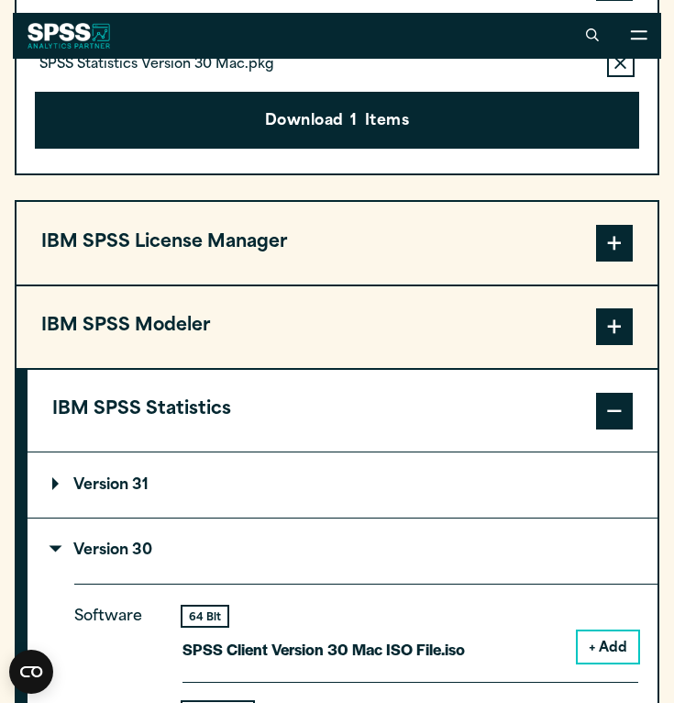
scroll to position [1503, 0]
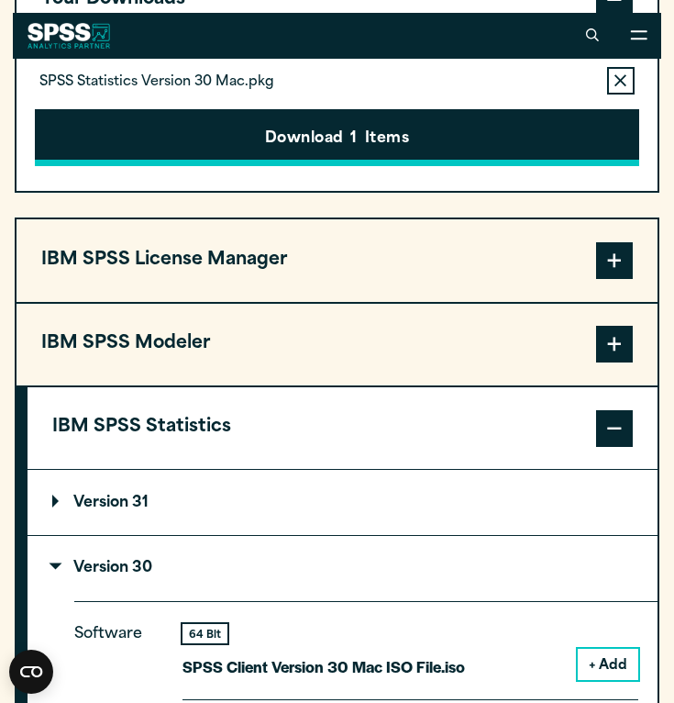
click at [284, 144] on button "Download 1 Items" at bounding box center [337, 137] width 605 height 57
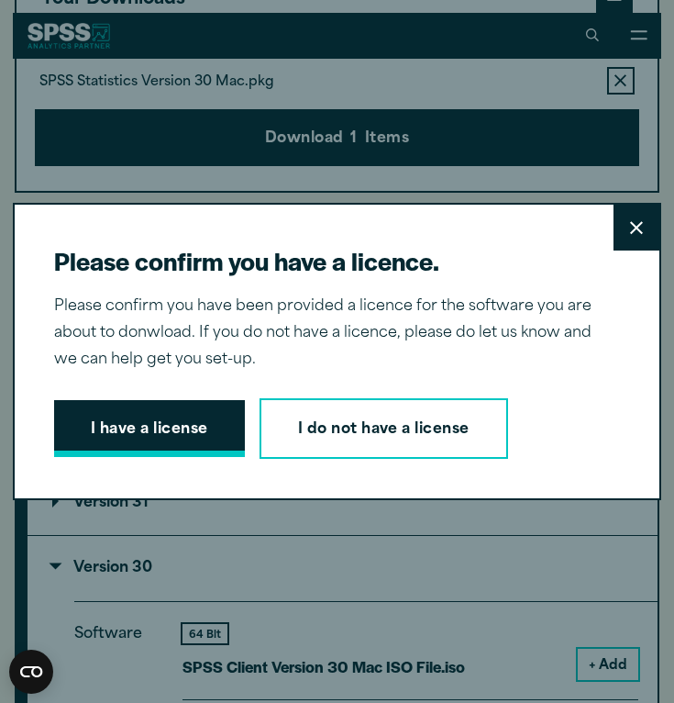
click at [199, 430] on button "I have a license" at bounding box center [149, 428] width 191 height 57
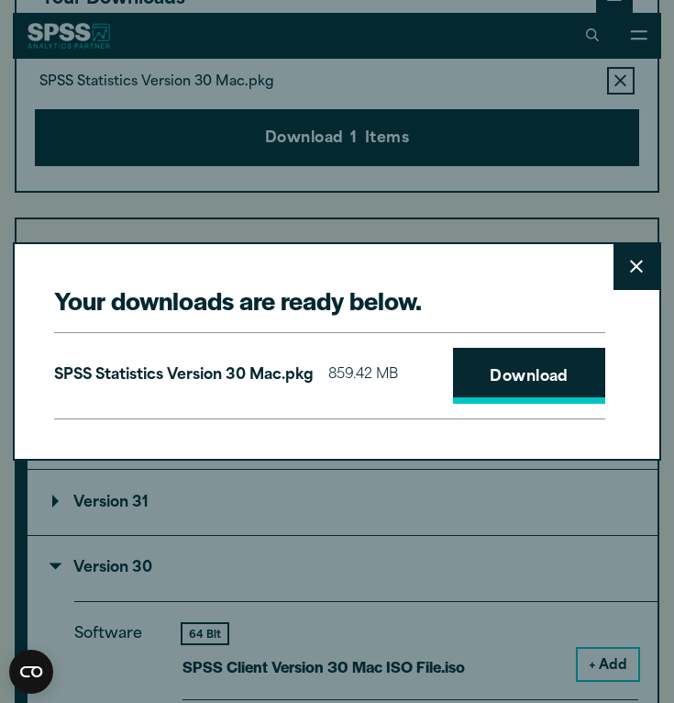
click at [508, 388] on link "Download" at bounding box center [529, 376] width 152 height 57
click at [325, 172] on div "Your downloads are ready below. Close SPSS Statistics Version 30 Mac.pkg 859.42…" at bounding box center [337, 351] width 674 height 703
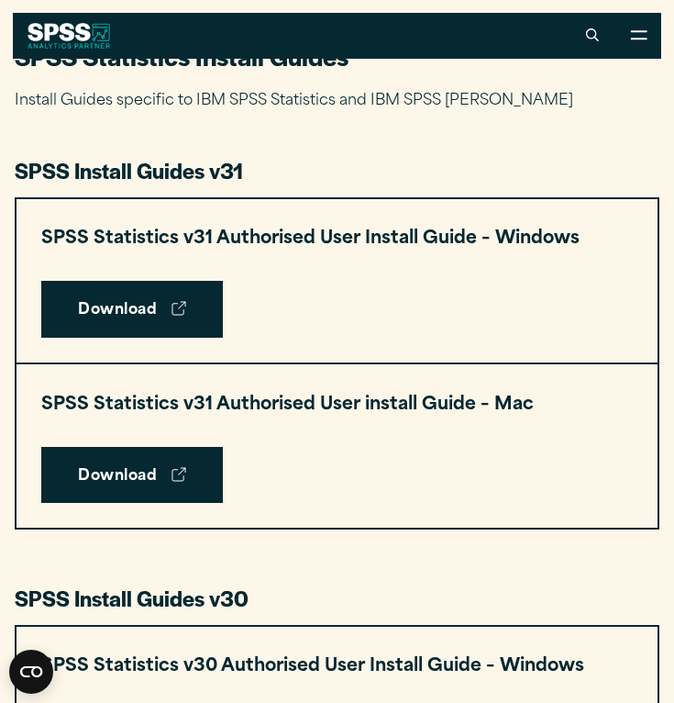
scroll to position [801, 0]
